Goal: Task Accomplishment & Management: Manage account settings

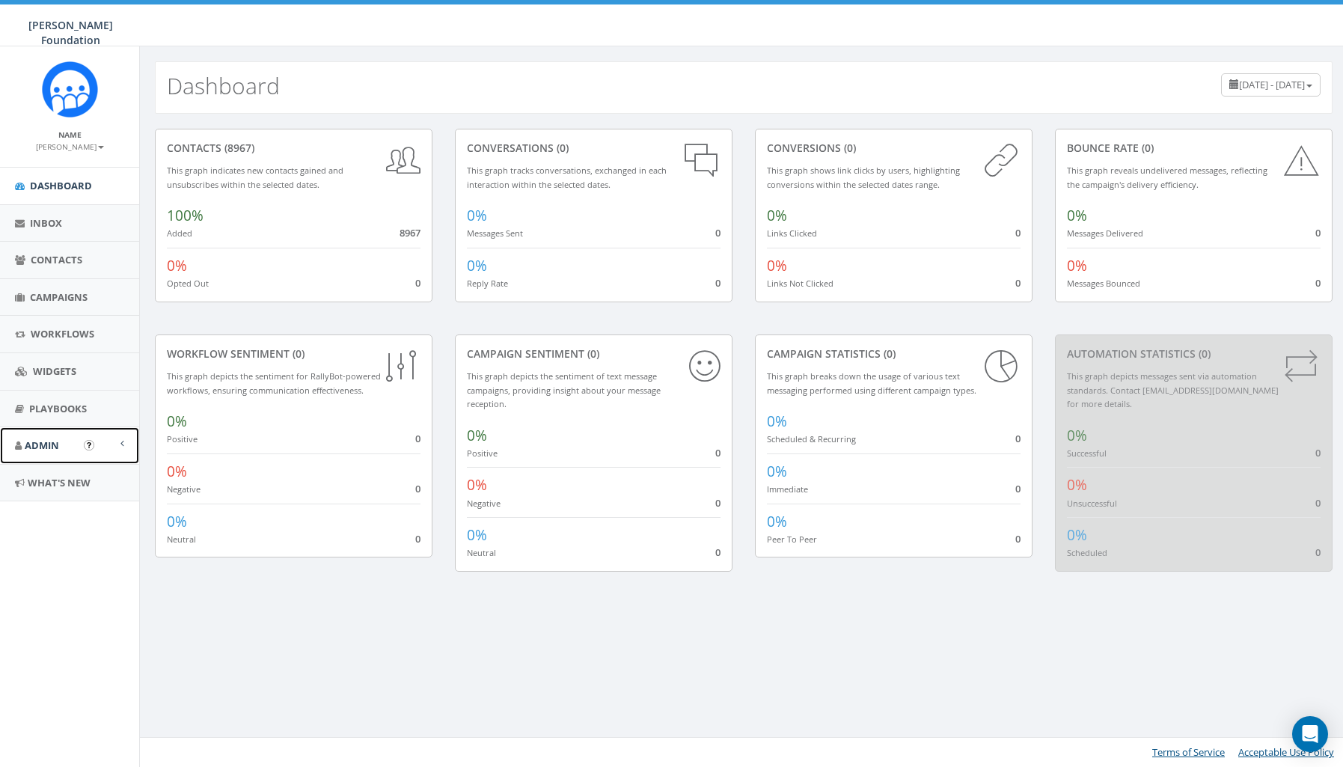
click at [49, 449] on span "Admin" at bounding box center [42, 445] width 34 height 13
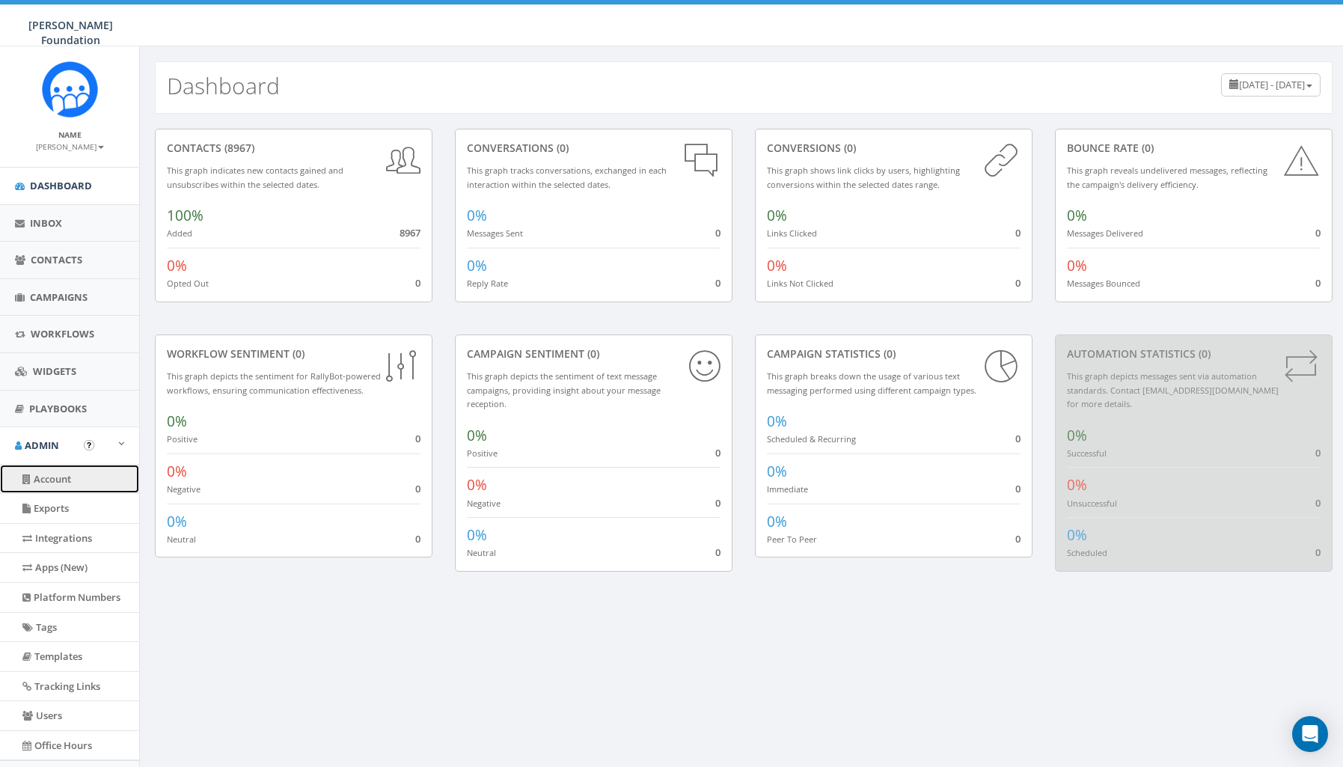
click at [58, 476] on link "Account" at bounding box center [69, 479] width 139 height 29
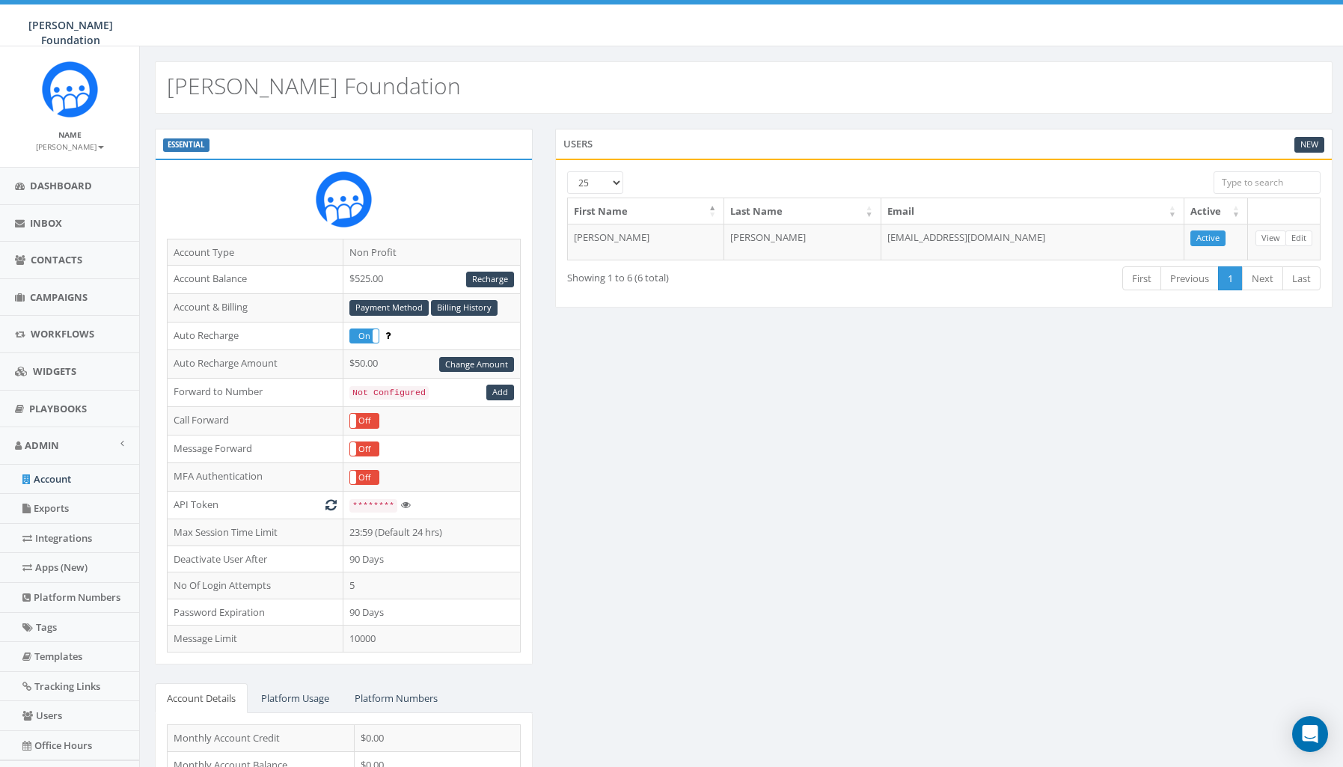
scroll to position [47, 0]
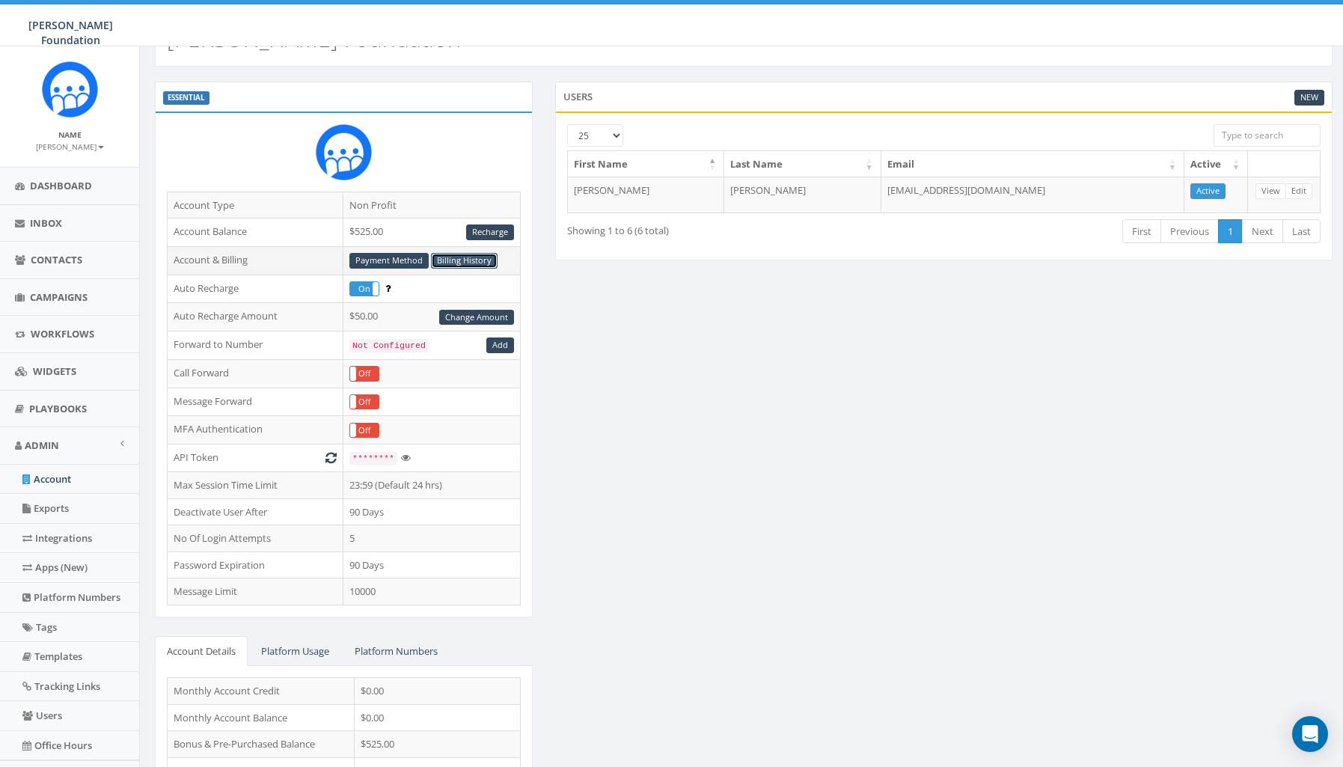
click at [471, 254] on link "Billing History" at bounding box center [464, 261] width 67 height 16
